Goal: Transaction & Acquisition: Subscribe to service/newsletter

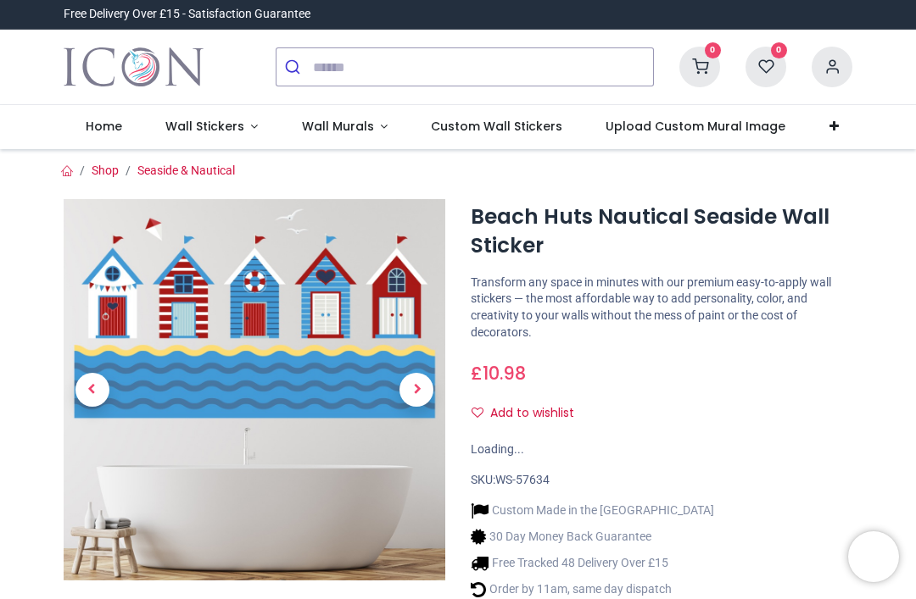
click at [198, 135] on link "Wall Stickers" at bounding box center [211, 127] width 137 height 44
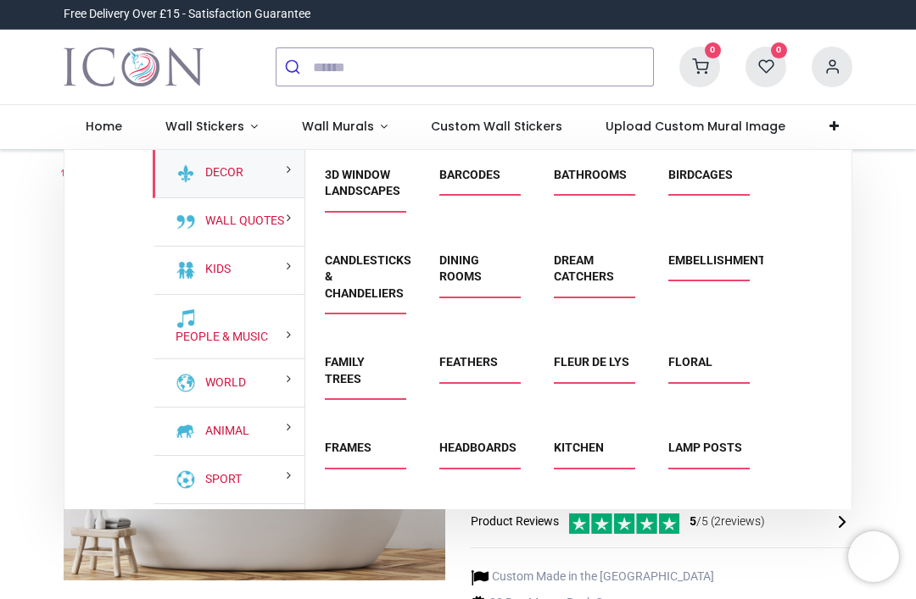
click at [242, 475] on link "Sport" at bounding box center [219, 479] width 43 height 17
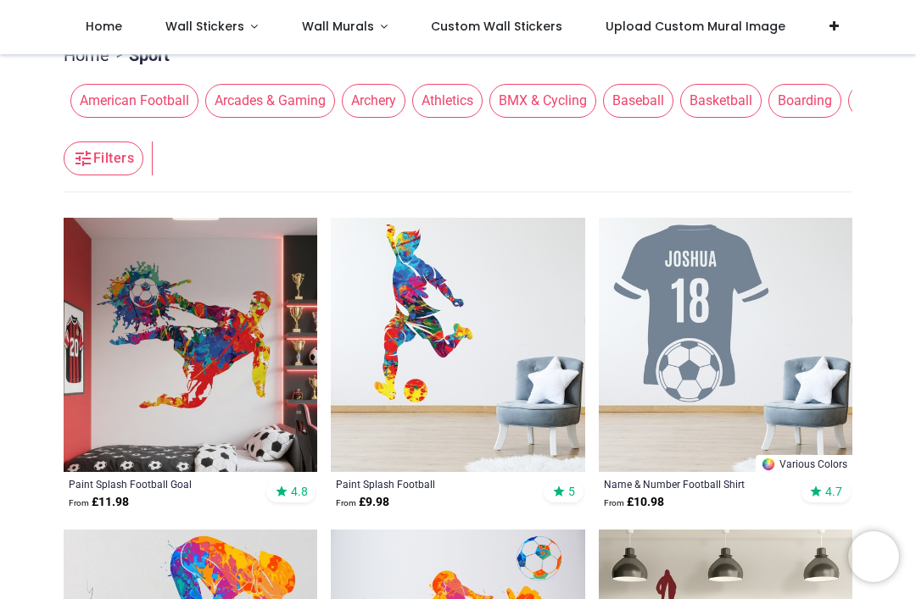
scroll to position [449, 0]
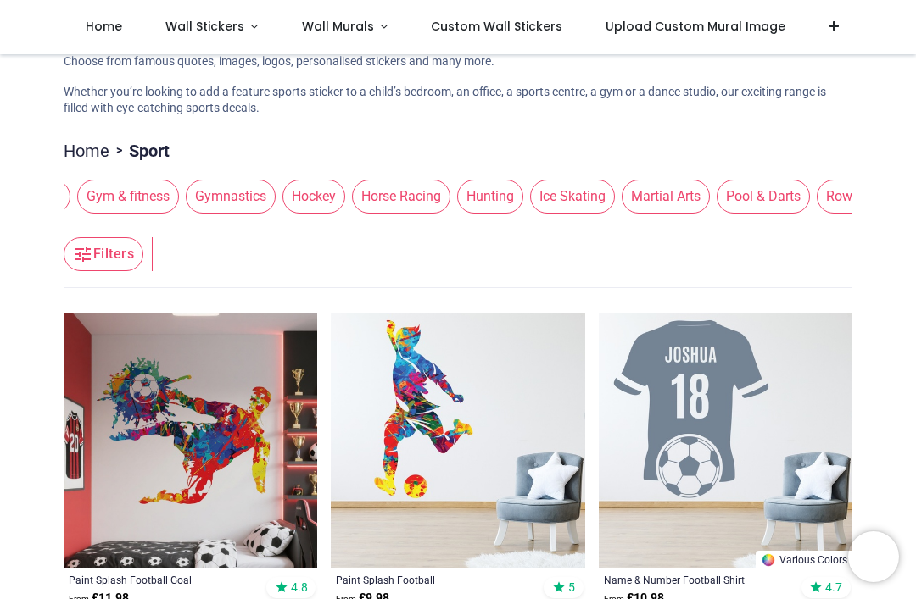
scroll to position [0, 1474]
click at [332, 201] on span "Hockey" at bounding box center [305, 197] width 63 height 34
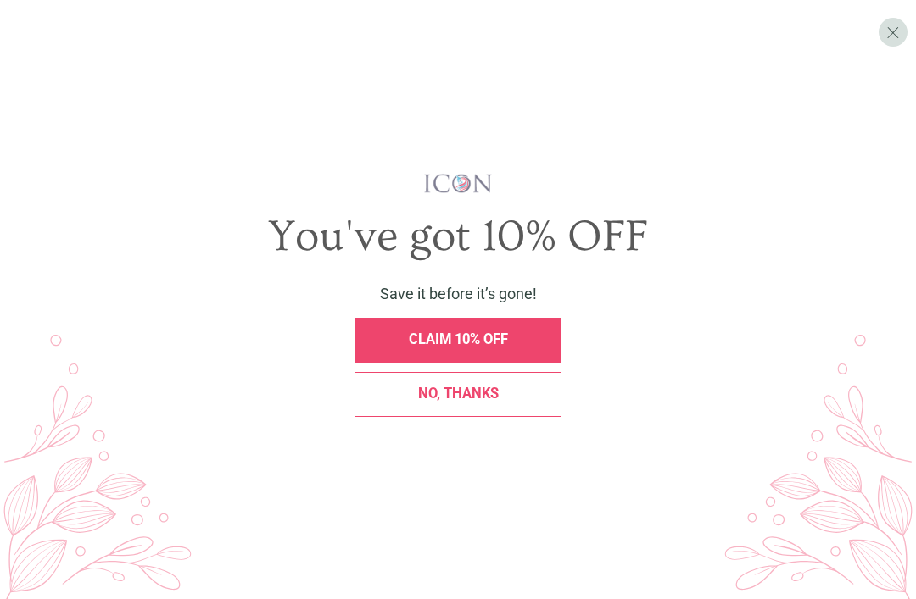
click at [434, 348] on span "CLAIM 10% OFF" at bounding box center [458, 340] width 99 height 16
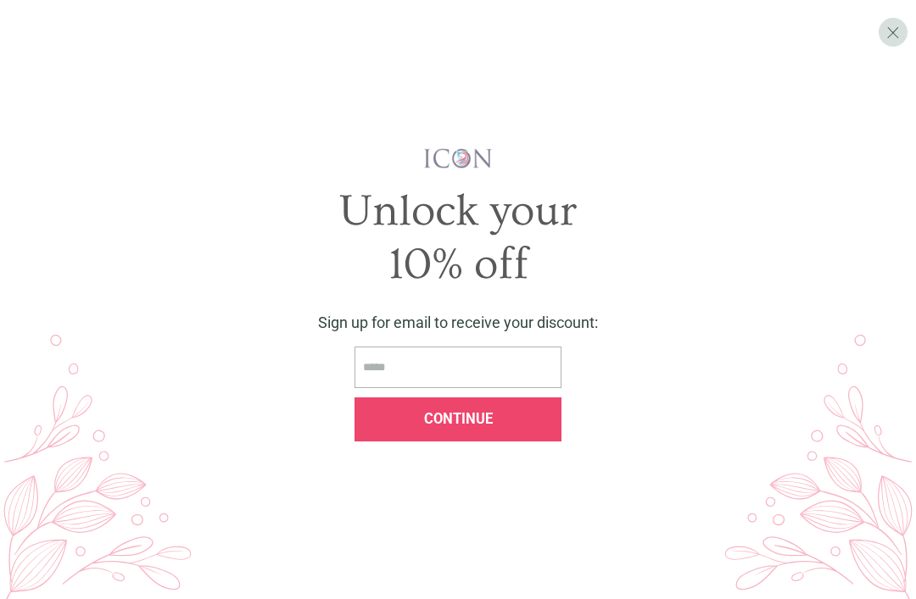
click at [392, 388] on input "email" at bounding box center [457, 368] width 207 height 42
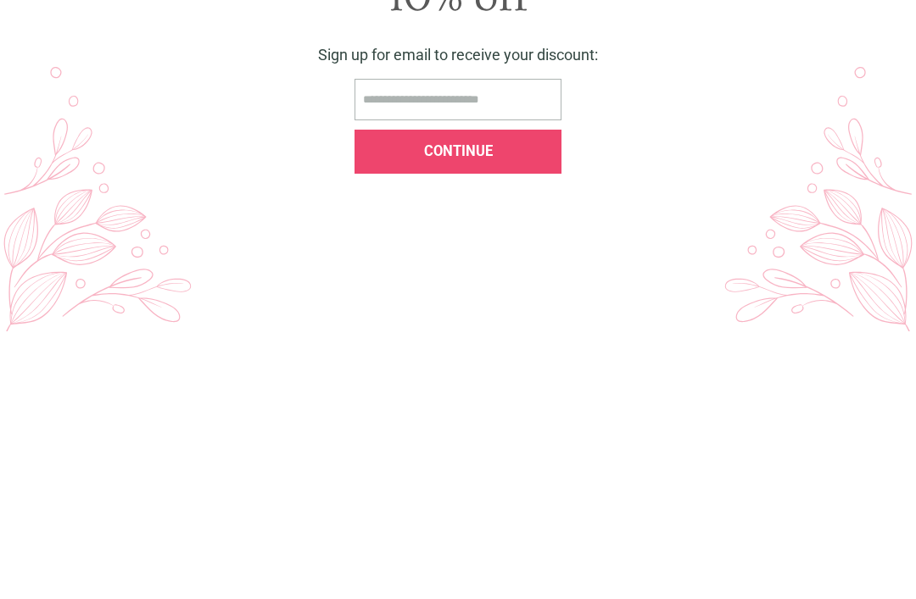
type input "**********"
click at [444, 411] on span "Continue" at bounding box center [458, 419] width 69 height 16
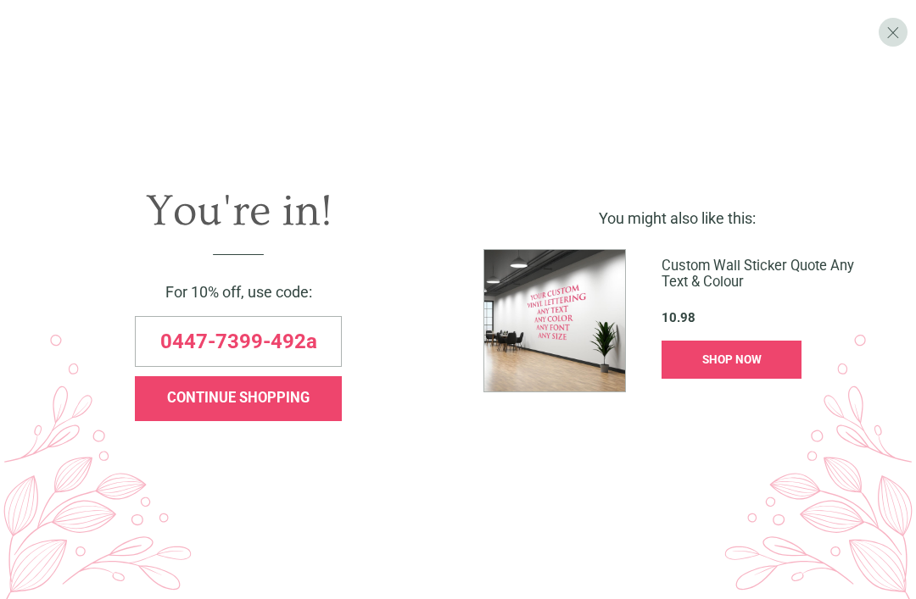
click at [218, 421] on div "CONTINUE SHOPPING" at bounding box center [238, 398] width 207 height 45
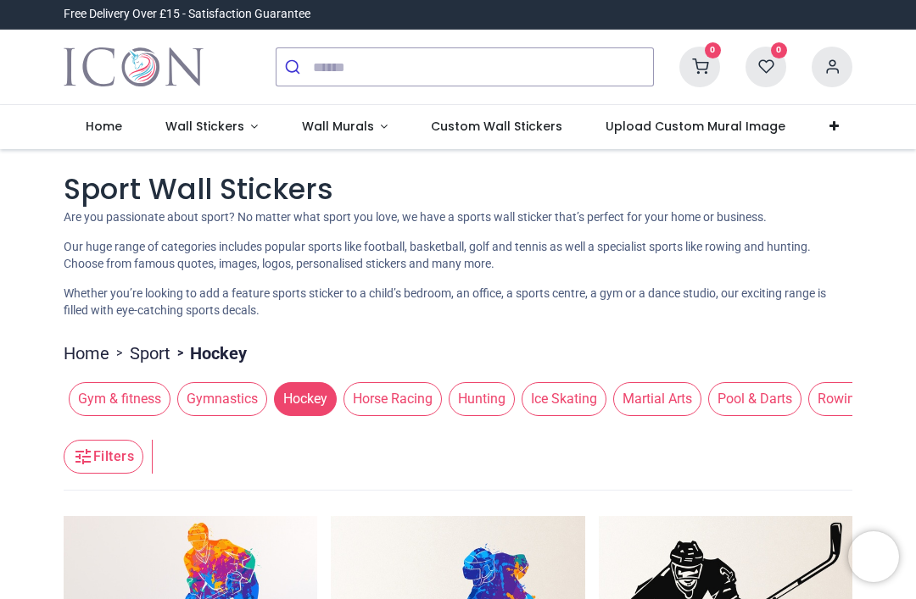
scroll to position [0, 0]
